Goal: Navigation & Orientation: Find specific page/section

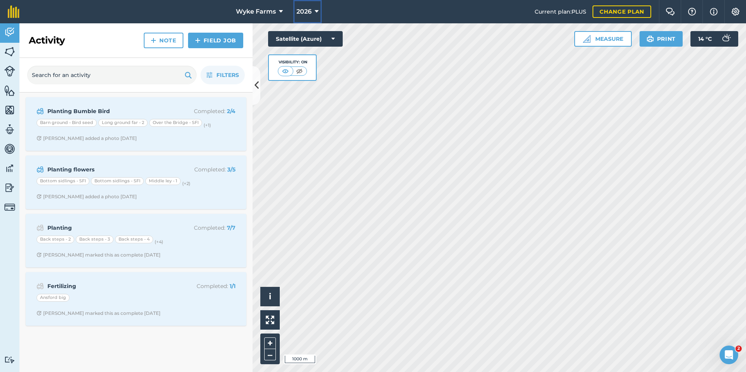
click at [310, 13] on span "2026" at bounding box center [304, 11] width 15 height 9
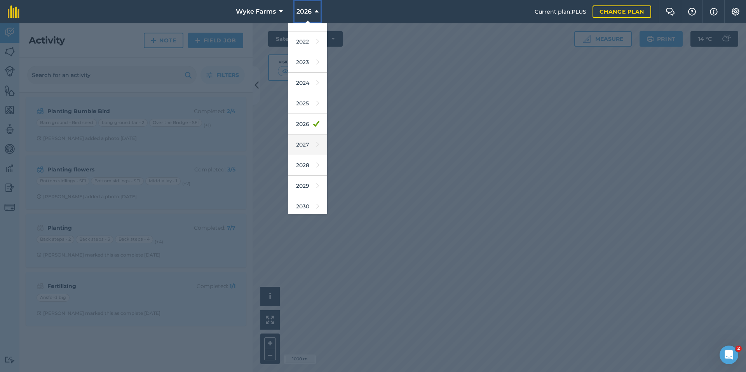
scroll to position [98, 0]
click at [304, 107] on link "2025" at bounding box center [307, 100] width 39 height 21
